Goal: Task Accomplishment & Management: Complete application form

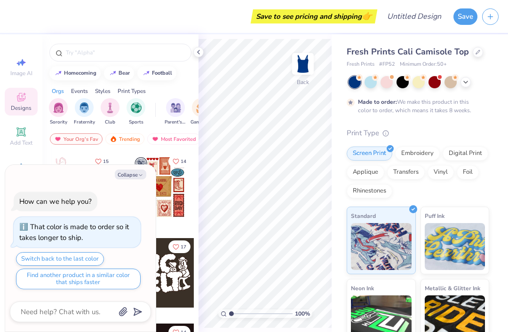
click at [142, 173] on button "Collapse" at bounding box center [131, 175] width 32 height 10
type textarea "x"
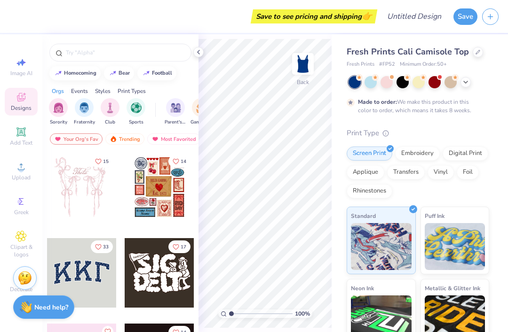
click at [83, 51] on input "text" at bounding box center [125, 52] width 120 height 9
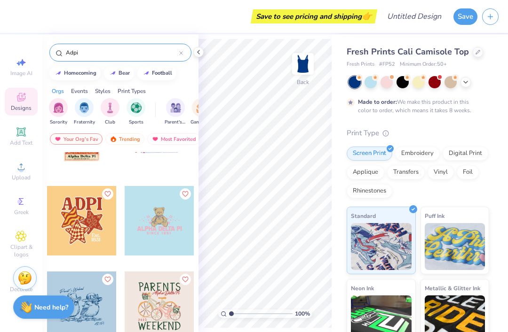
scroll to position [1165, 0]
type input "Adpi"
click at [173, 229] on div at bounding box center [160, 221] width 70 height 70
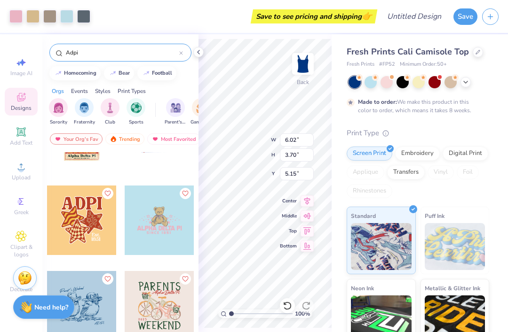
type input "3.30"
click at [196, 49] on icon at bounding box center [199, 52] width 8 height 8
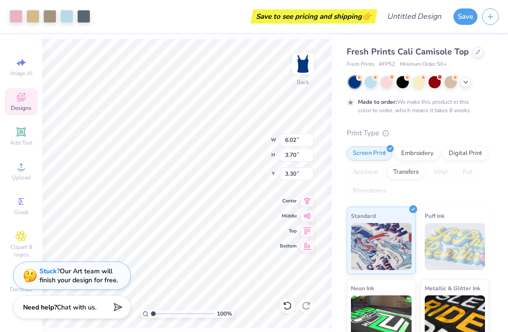
type input "2.56"
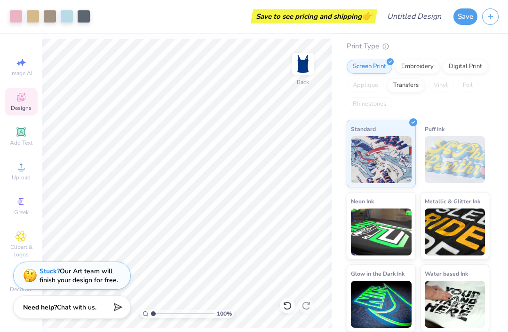
scroll to position [87, 0]
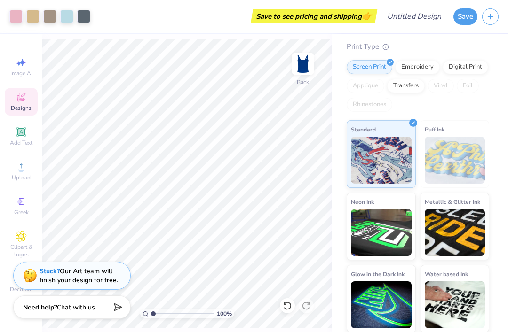
click at [468, 16] on button "Save" at bounding box center [465, 16] width 24 height 16
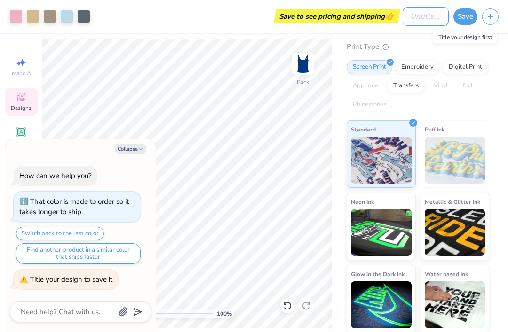
click at [417, 18] on input "Design Title" at bounding box center [425, 16] width 46 height 19
type textarea "x"
type input "T"
type textarea "x"
type input "TA"
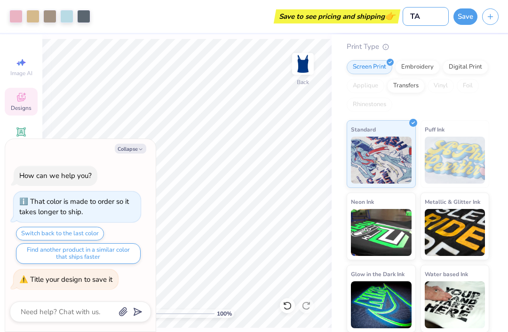
type textarea "x"
type input "TAN"
type textarea "x"
type input "TANK"
type textarea "x"
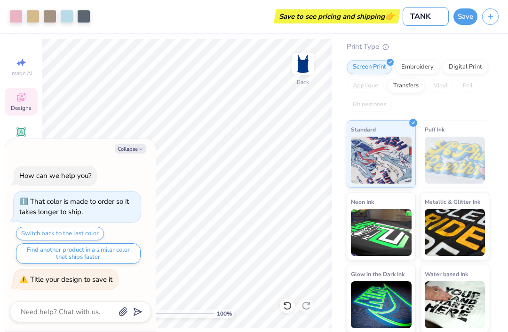
type input "TANK"
type textarea "x"
type input "TANK T"
type textarea "x"
type input "TANK TO"
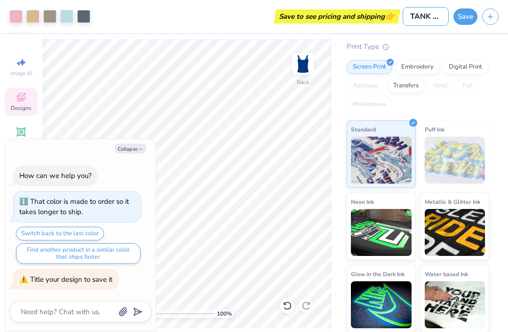
type textarea "x"
type input "TANK TOP"
type textarea "x"
type input "TANK TOP"
click at [465, 20] on button "Save" at bounding box center [465, 16] width 24 height 16
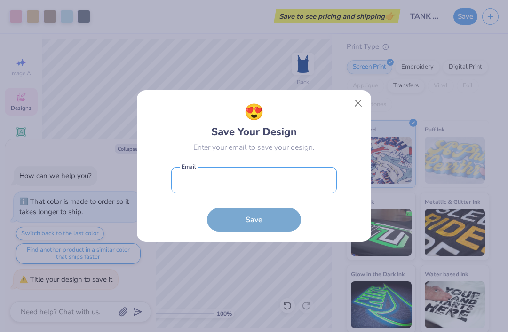
click at [267, 178] on input "email" at bounding box center [254, 180] width 166 height 26
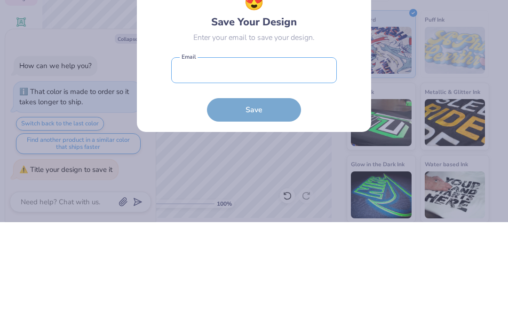
type textarea "x"
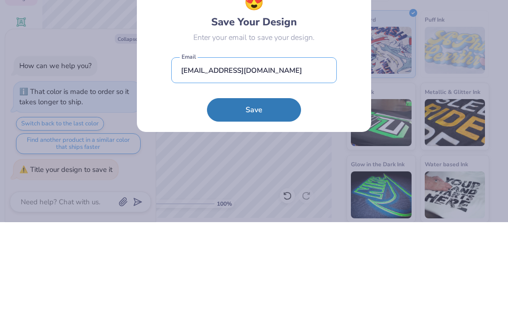
type input "[EMAIL_ADDRESS][DOMAIN_NAME]"
click at [274, 208] on button "Save" at bounding box center [254, 220] width 94 height 24
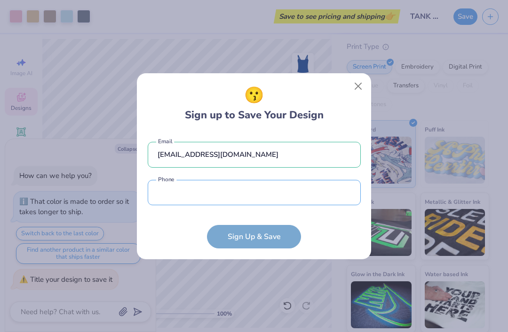
click at [302, 190] on input "tel" at bounding box center [254, 193] width 213 height 26
type textarea "x"
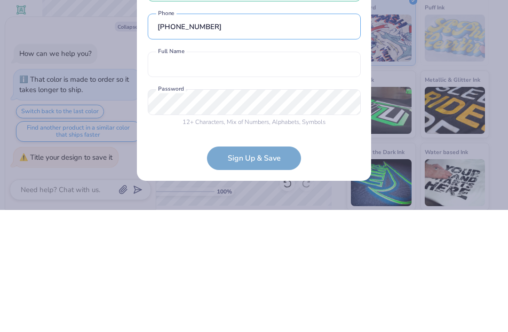
type input "[PHONE_NUMBER]"
click at [303, 174] on input "text" at bounding box center [254, 187] width 213 height 26
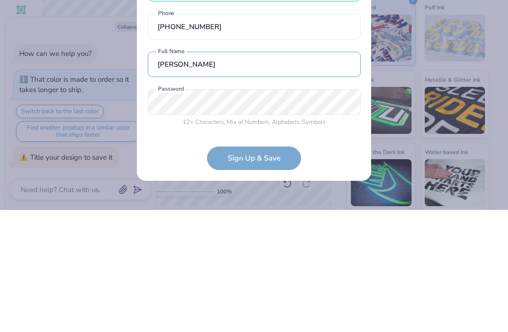
type input "[PERSON_NAME]"
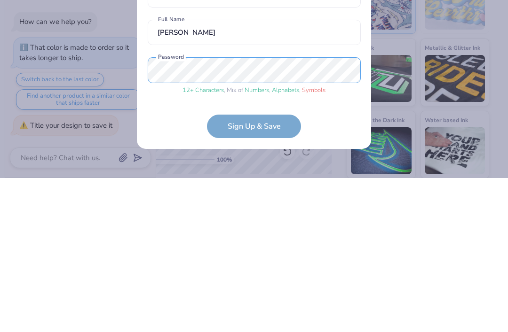
scroll to position [34, 0]
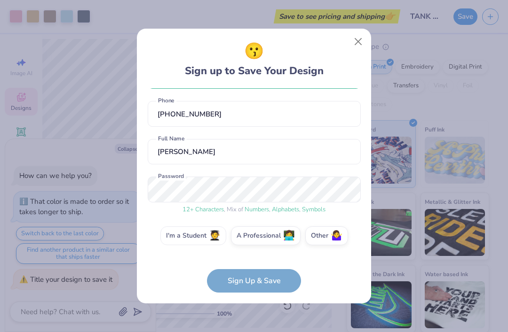
click at [207, 235] on label "I'm a Student 🧑‍🎓" at bounding box center [193, 236] width 66 height 19
click at [251, 270] on input "I'm a Student 🧑‍🎓" at bounding box center [254, 273] width 6 height 6
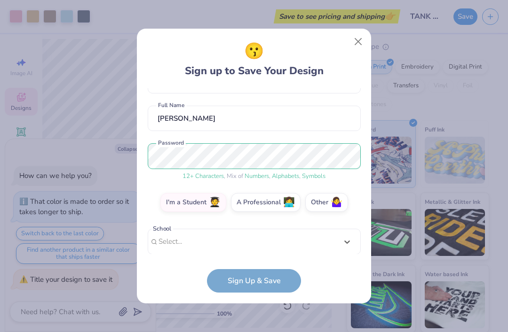
type textarea "x"
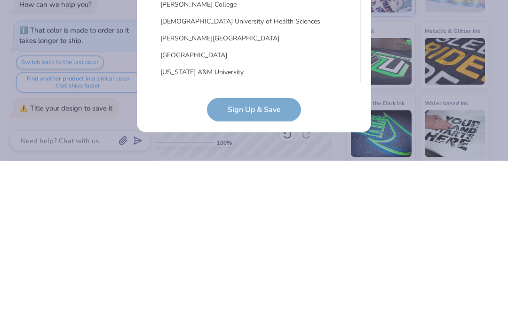
type input "u"
type textarea "x"
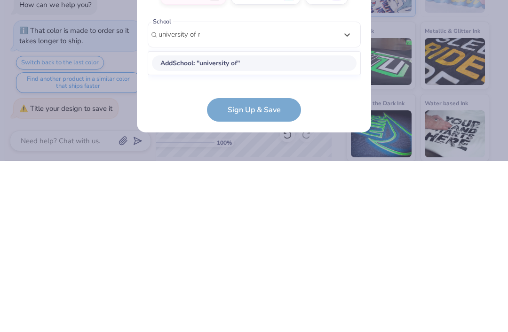
scroll to position [95, 0]
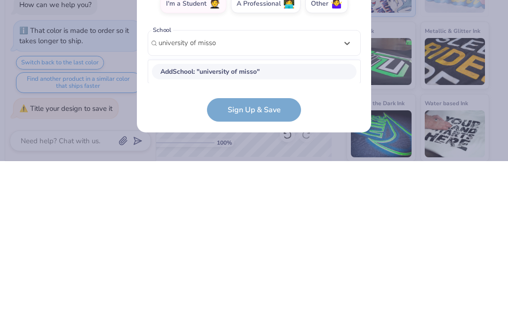
type input "university of missou"
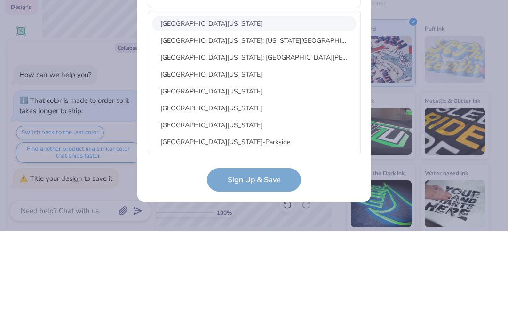
type textarea "x"
click at [246, 117] on div "[GEOGRAPHIC_DATA][US_STATE]" at bounding box center [254, 125] width 205 height 16
type input "university of missou"
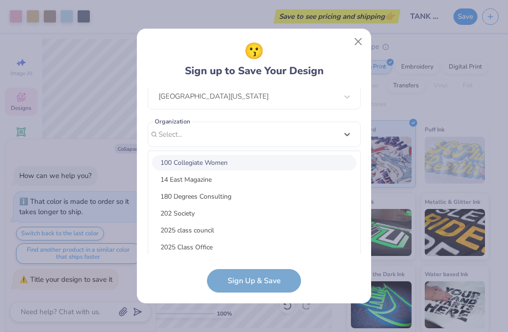
scroll to position [110, 0]
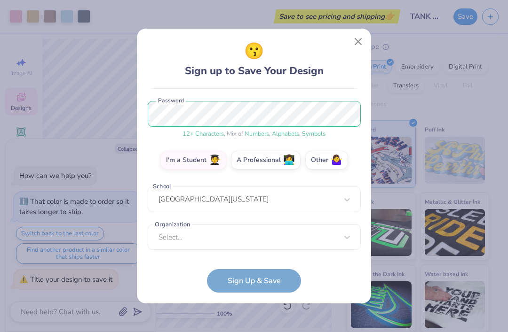
click at [276, 284] on form "[EMAIL_ADDRESS][DOMAIN_NAME] Email [PHONE_NUMBER] Phone [PERSON_NAME] Full Name…" at bounding box center [254, 190] width 213 height 205
click at [268, 279] on form "[EMAIL_ADDRESS][DOMAIN_NAME] Email [PHONE_NUMBER] Phone [PERSON_NAME] Full Name…" at bounding box center [254, 190] width 213 height 205
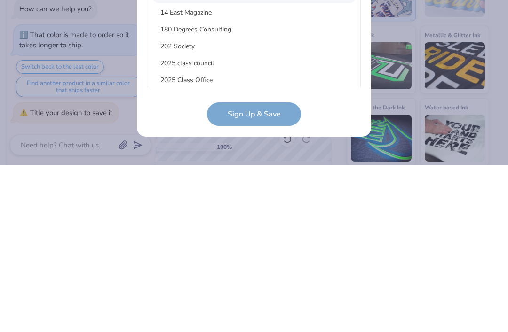
scroll to position [212, 0]
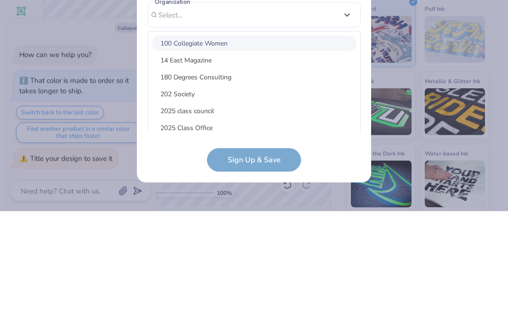
type textarea "x"
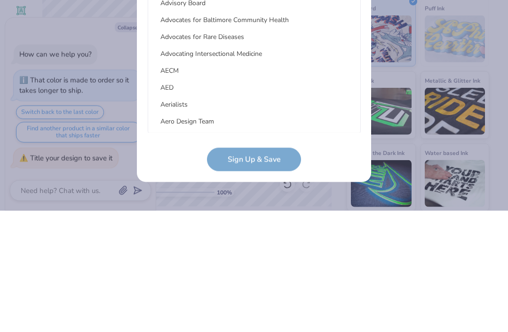
scroll to position [0, 0]
